Goal: Register for event/course

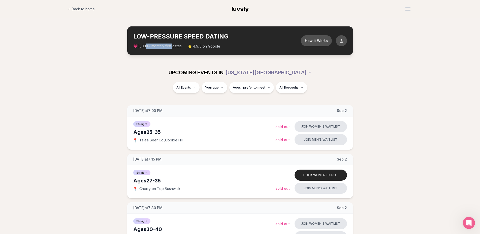
drag, startPoint x: 146, startPoint y: 46, endPoint x: 174, endPoint y: 46, distance: 27.5
click at [174, 46] on span "💗 3,000 + monthly first dates" at bounding box center [157, 46] width 48 height 5
click at [170, 75] on div "UPCOMING EVENTS IN [US_STATE][GEOGRAPHIC_DATA]" at bounding box center [240, 72] width 282 height 11
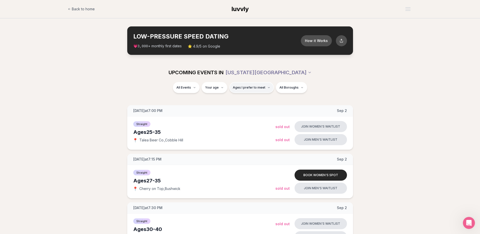
click at [252, 89] on span "Ages I prefer to meet" at bounding box center [249, 88] width 33 height 4
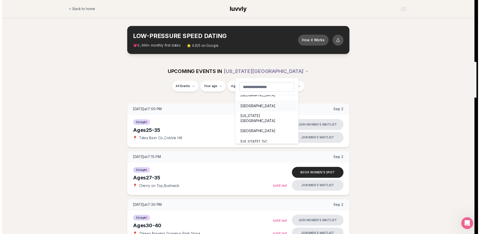
scroll to position [7, 0]
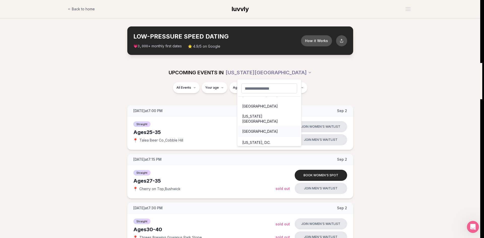
click at [258, 130] on div "[GEOGRAPHIC_DATA]" at bounding box center [269, 131] width 62 height 11
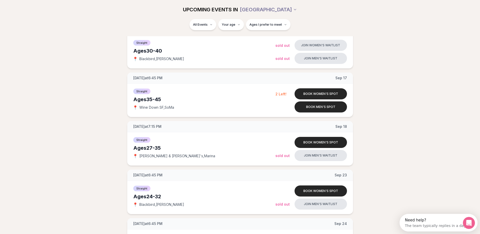
scroll to position [635, 0]
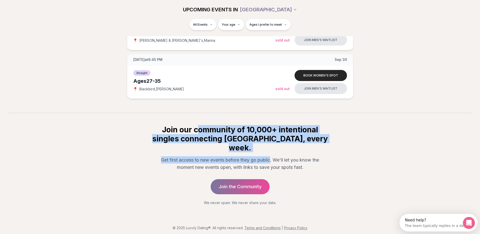
drag, startPoint x: 197, startPoint y: 135, endPoint x: 286, endPoint y: 141, distance: 88.7
click at [285, 141] on h2 "Join our community of 10,000+ intentional singles connecting [GEOGRAPHIC_DATA],…" at bounding box center [239, 138] width 177 height 27
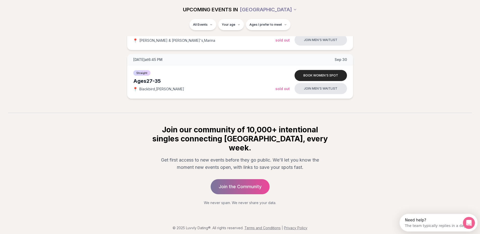
click at [307, 157] on p "Get first access to new events before they go public. We'll let you know the mo…" at bounding box center [240, 164] width 169 height 15
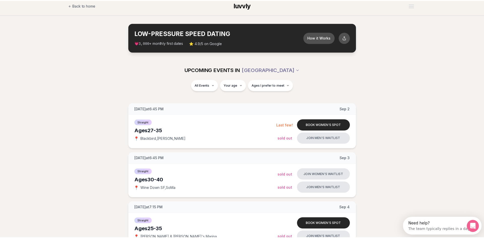
scroll to position [0, 0]
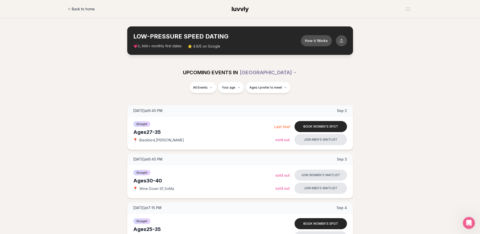
click at [71, 8] on icon at bounding box center [69, 9] width 3 height 3
